Goal: Transaction & Acquisition: Purchase product/service

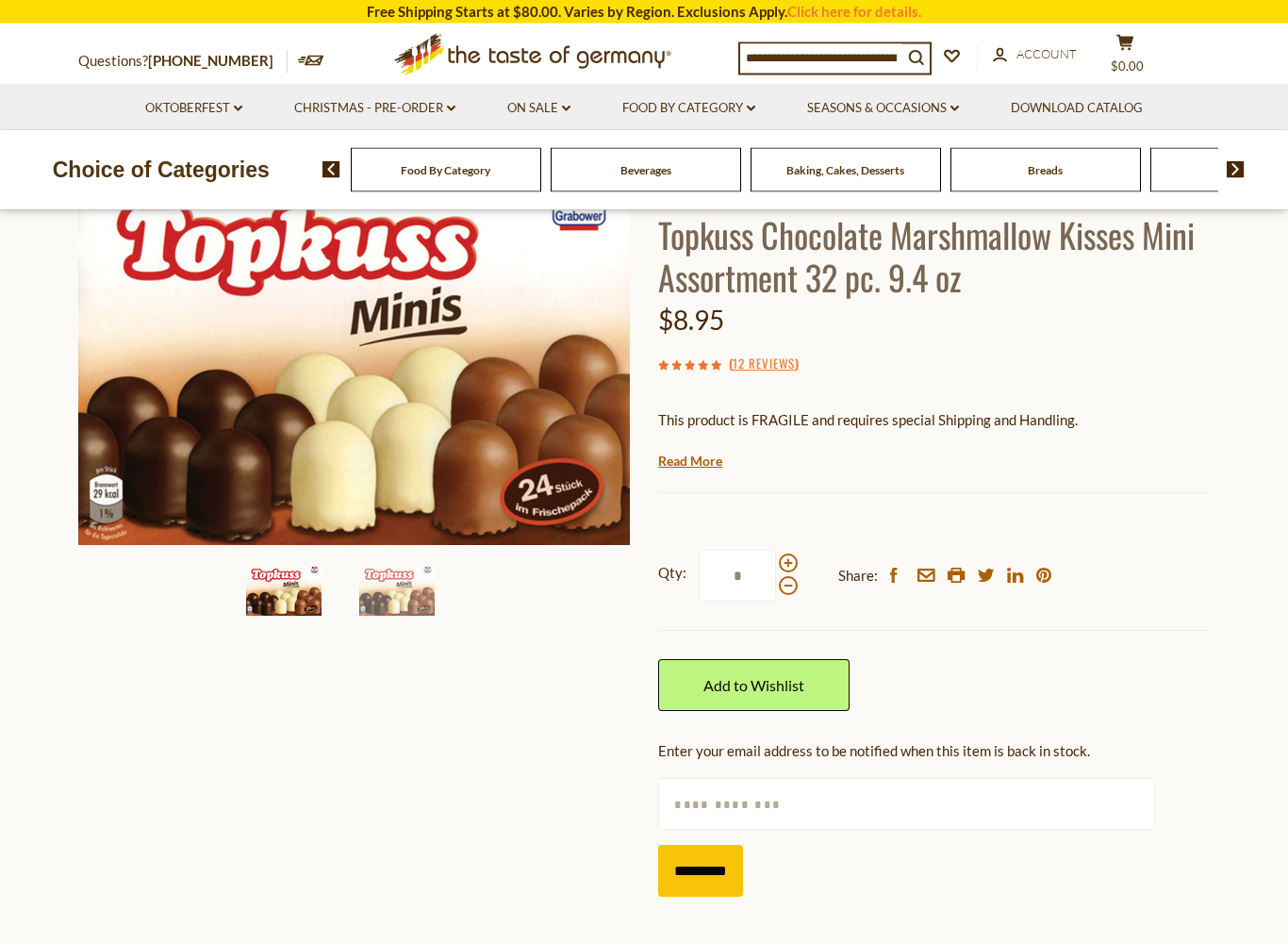
scroll to position [133, 0]
click at [793, 564] on span at bounding box center [788, 562] width 19 height 19
click at [776, 564] on input "*" at bounding box center [737, 575] width 78 height 52
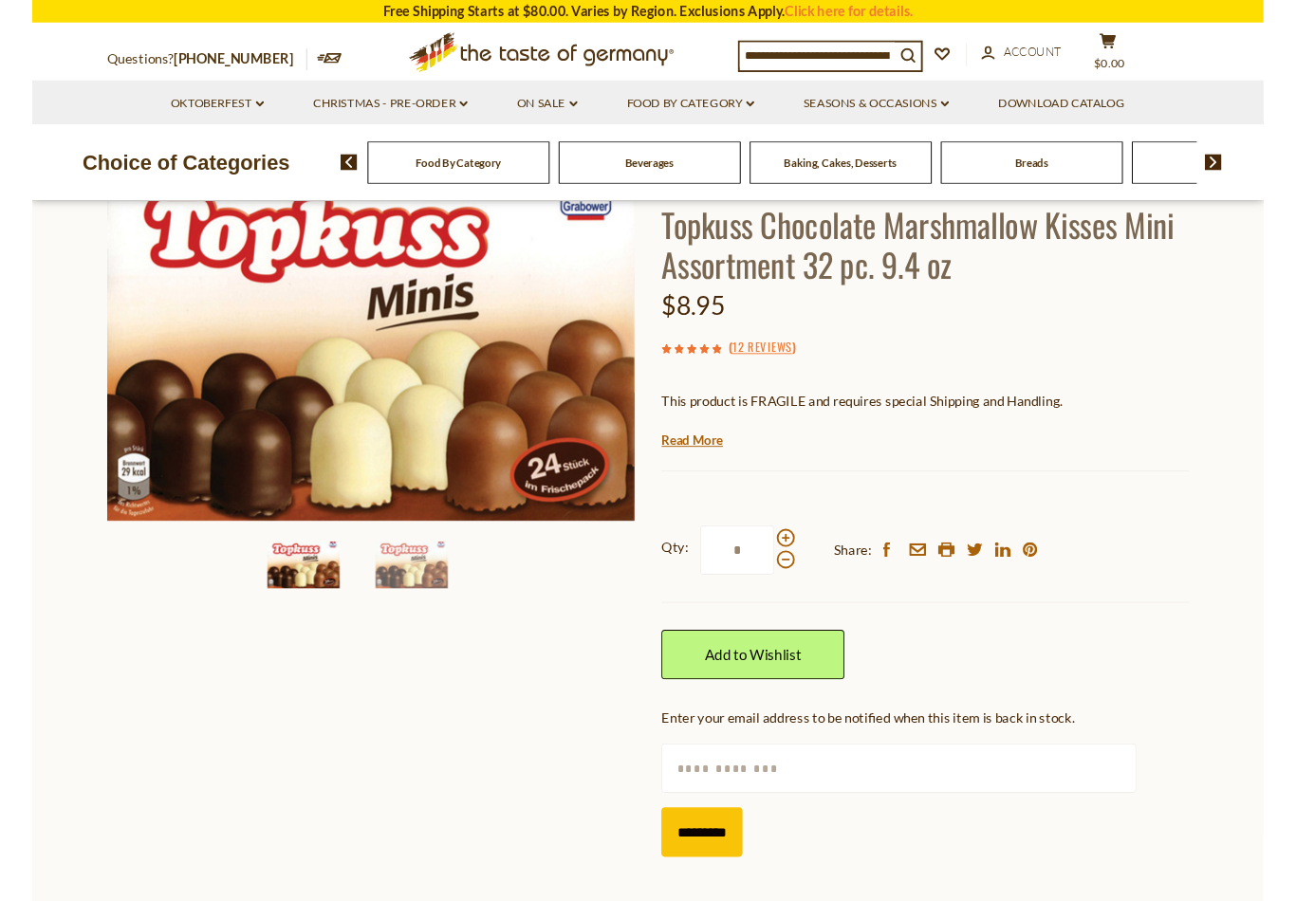
scroll to position [133, 0]
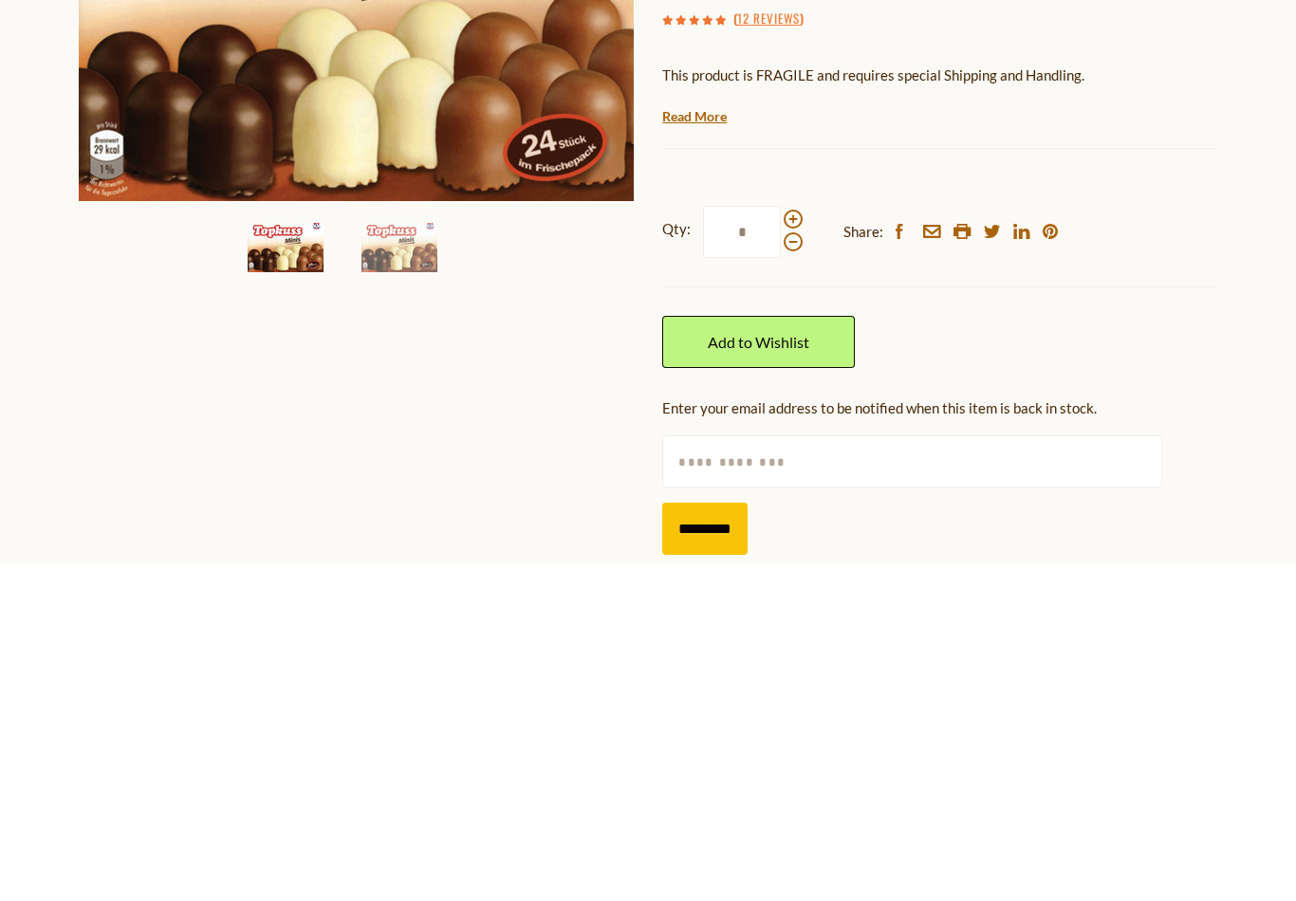
click at [792, 547] on span at bounding box center [793, 556] width 19 height 19
click at [781, 544] on input "*" at bounding box center [742, 570] width 78 height 52
type input "*"
click at [804, 515] on div "Qty: * Share: facebook email printer twitter linkedin pinterest" at bounding box center [939, 570] width 555 height 110
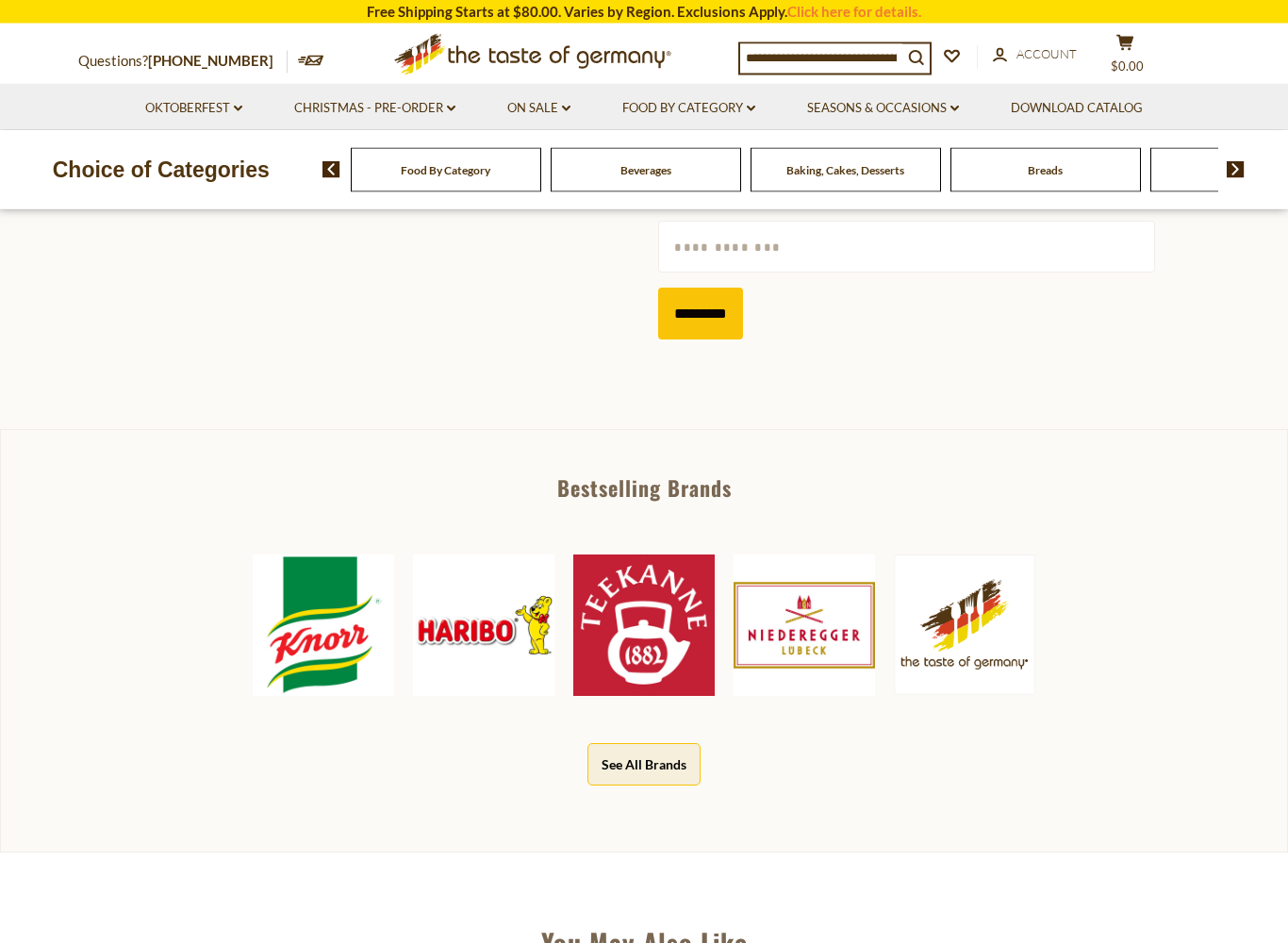
scroll to position [681, 0]
click at [963, 606] on img at bounding box center [964, 623] width 141 height 140
